Goal: Navigation & Orientation: Find specific page/section

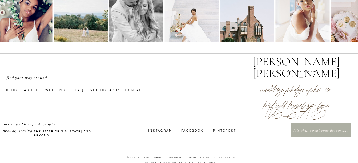
scroll to position [1860, 0]
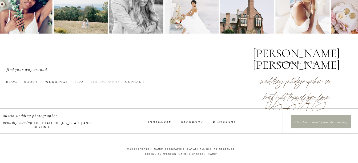
click at [95, 83] on nav "videography" at bounding box center [105, 81] width 30 height 4
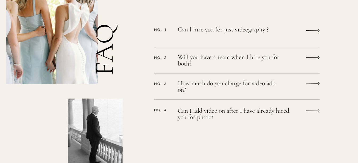
scroll to position [456, 0]
click at [310, 31] on icon at bounding box center [313, 31] width 14 height 10
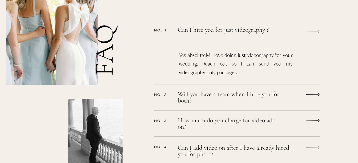
click at [310, 31] on icon at bounding box center [313, 31] width 14 height 10
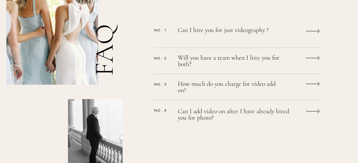
click at [310, 32] on icon at bounding box center [313, 31] width 14 height 10
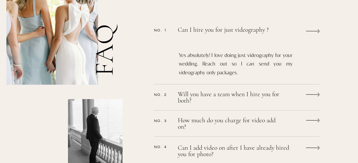
click at [310, 32] on icon at bounding box center [313, 31] width 14 height 10
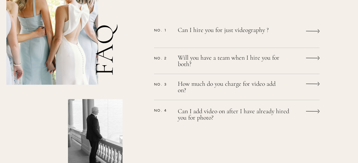
click at [309, 57] on icon at bounding box center [313, 58] width 14 height 10
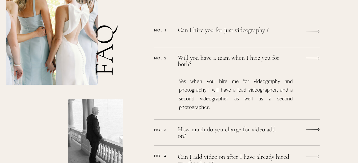
click at [309, 57] on icon at bounding box center [313, 58] width 14 height 10
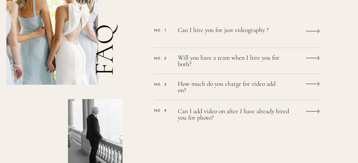
click at [312, 84] on icon at bounding box center [312, 84] width 13 height 1
